Goal: Check status: Check status

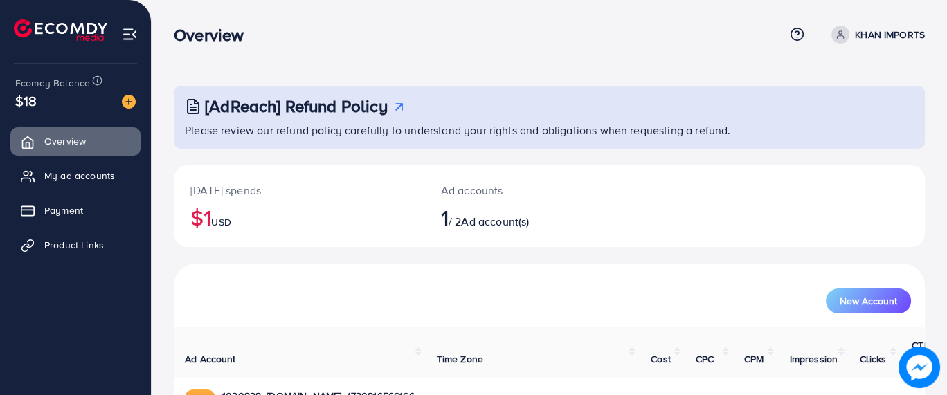
click at [855, 35] on p "KHAN IMPORTS" at bounding box center [890, 34] width 70 height 17
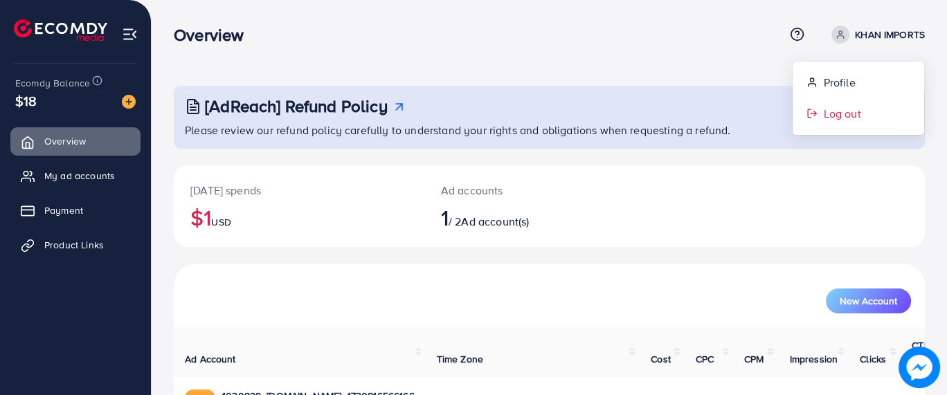
click at [832, 111] on span "Log out" at bounding box center [841, 113] width 37 height 17
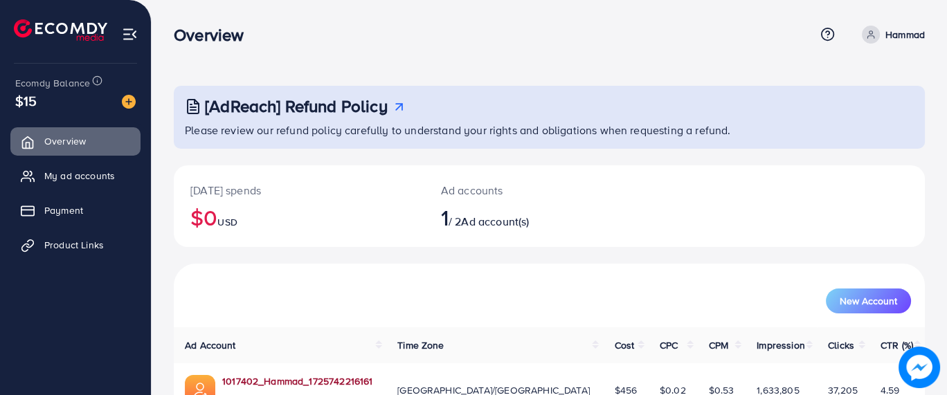
click at [308, 381] on link "1017402_Hammad_1725742216161" at bounding box center [297, 381] width 150 height 14
click at [311, 381] on link "1017402_Hammad_1725742216161" at bounding box center [297, 381] width 150 height 14
click at [329, 376] on link "1017402_Hammad_1725742216161" at bounding box center [297, 381] width 150 height 14
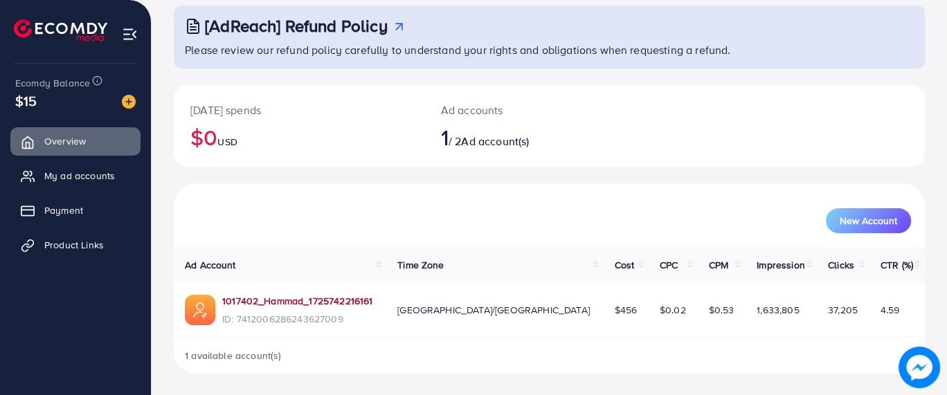
click at [315, 305] on link "1017402_Hammad_1725742216161" at bounding box center [297, 301] width 150 height 14
